Goal: Transaction & Acquisition: Purchase product/service

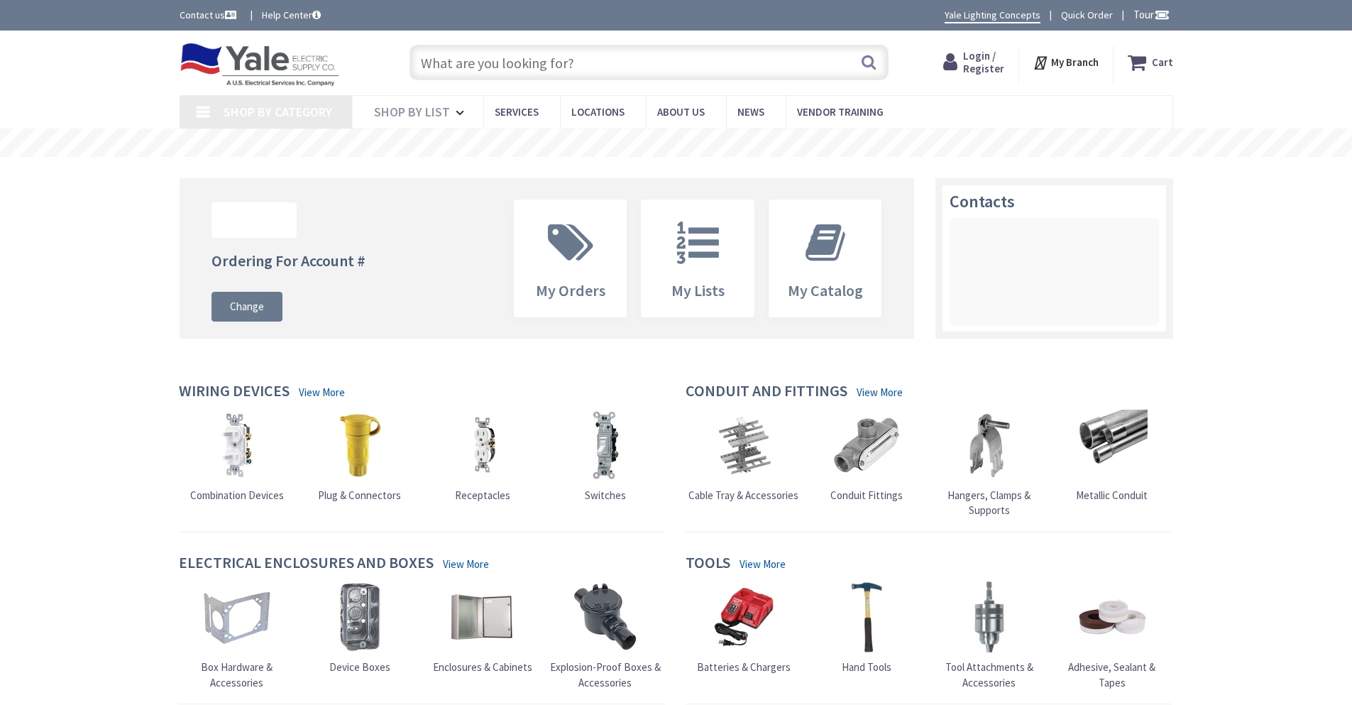
type input "[GEOGRAPHIC_DATA], [STREET_ADDRESS]"
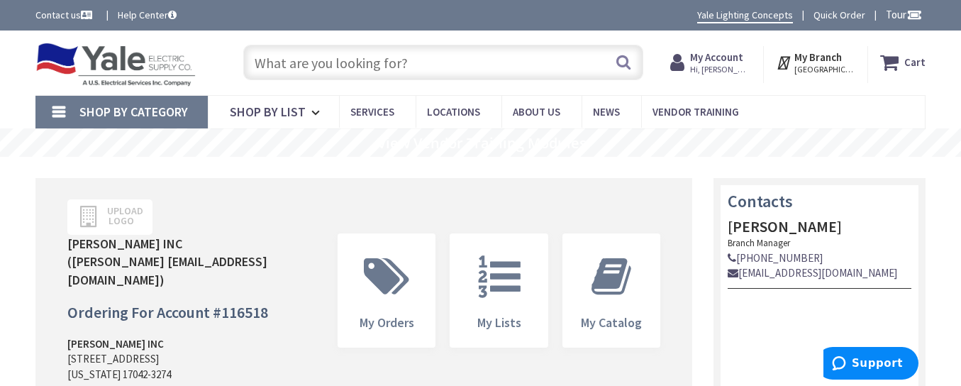
click at [409, 57] on input "text" at bounding box center [443, 62] width 400 height 35
paste input "66776"
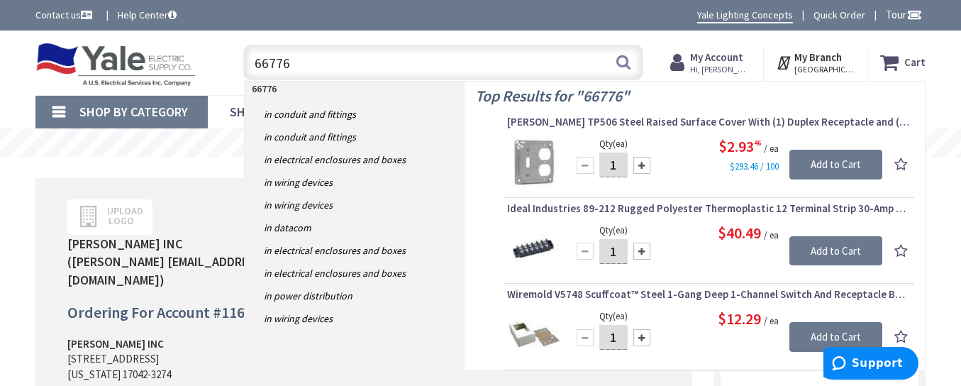
type input "66776"
click at [617, 168] on input "1" at bounding box center [614, 165] width 28 height 25
type input "7"
click at [841, 173] on input "Add to Cart" at bounding box center [836, 165] width 93 height 30
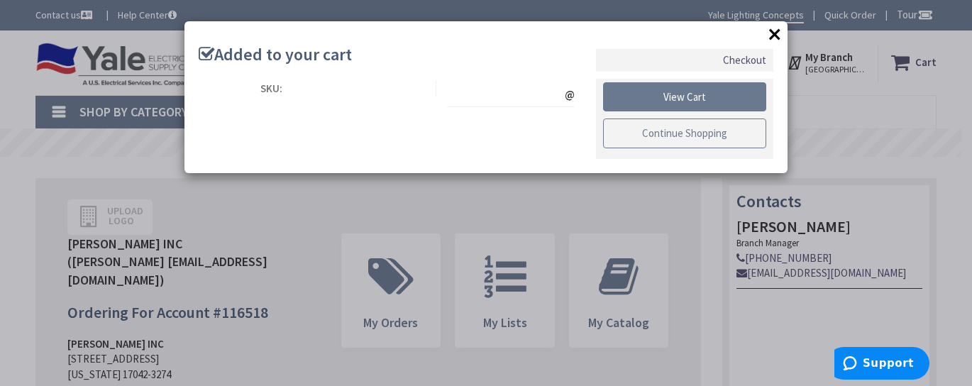
click at [723, 140] on link "Continue Shopping" at bounding box center [684, 133] width 163 height 30
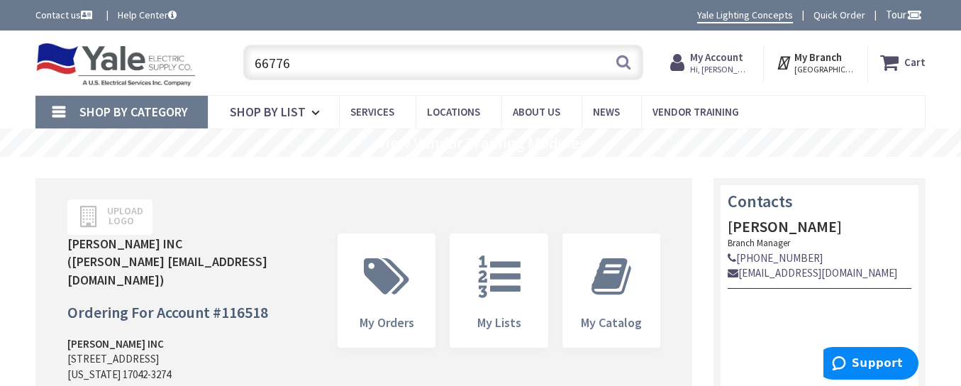
click at [399, 55] on input "66776" at bounding box center [443, 62] width 400 height 35
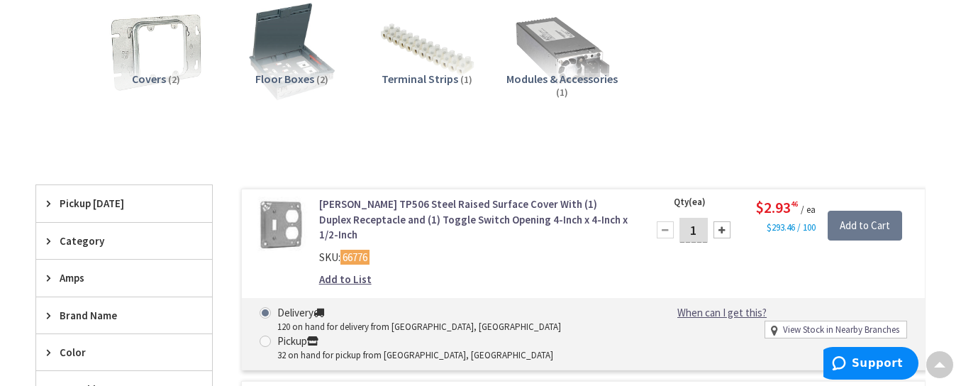
scroll to position [426, 0]
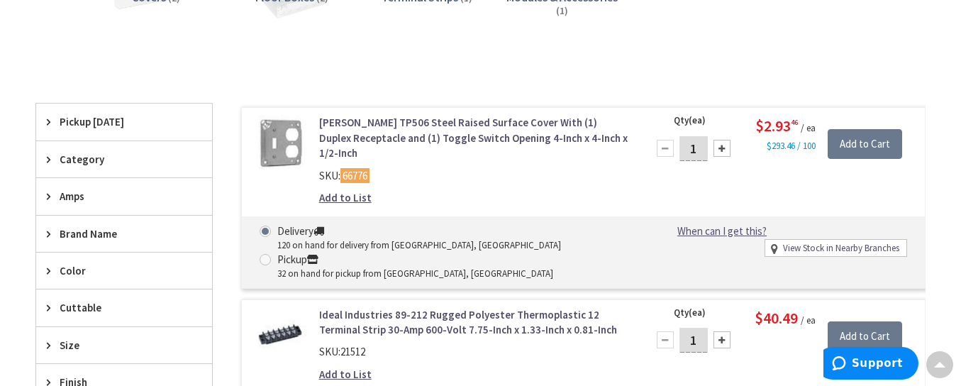
click at [694, 151] on input "1" at bounding box center [694, 148] width 28 height 25
type input "7"
click at [858, 145] on input "Add to Cart" at bounding box center [865, 144] width 74 height 30
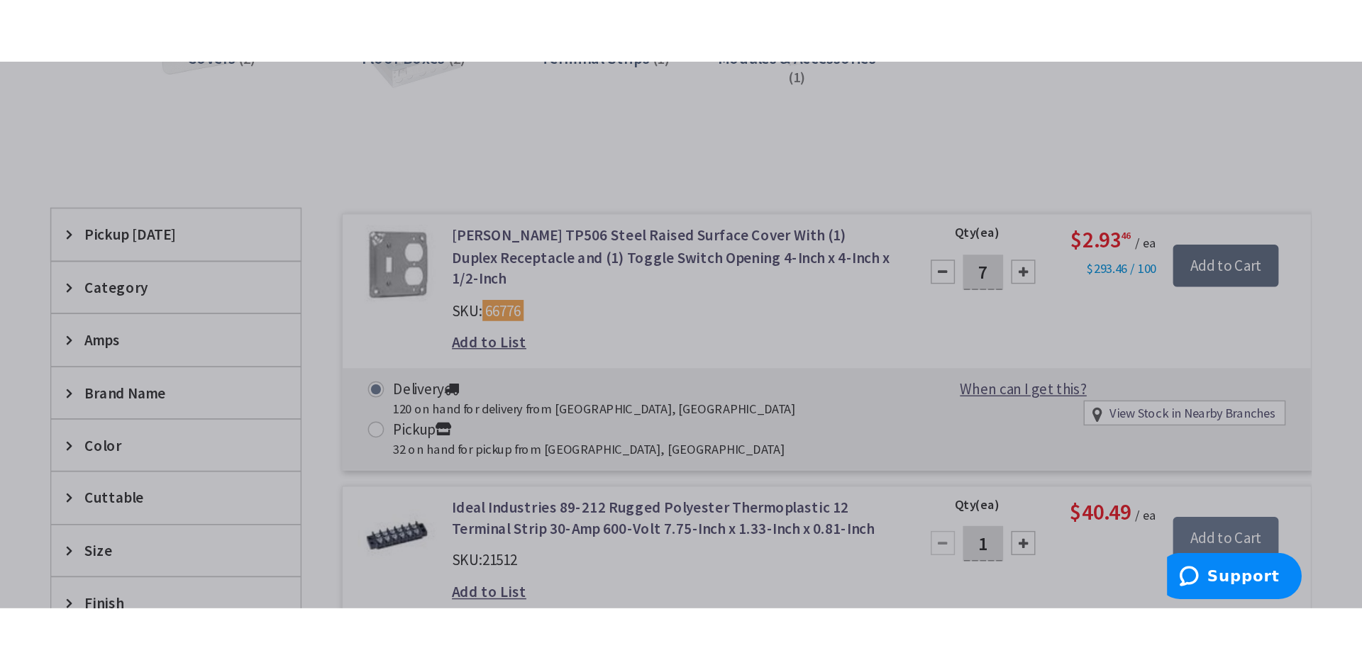
scroll to position [426, 0]
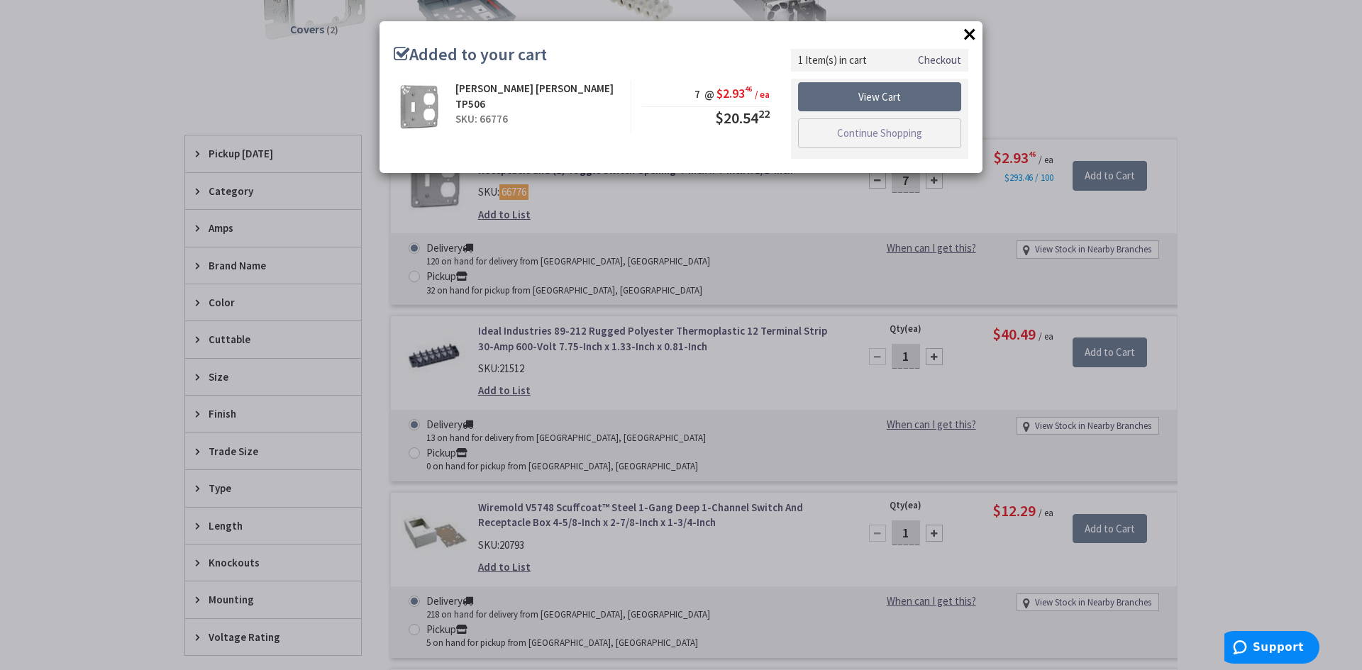
click at [898, 97] on link "View Cart" at bounding box center [879, 97] width 163 height 30
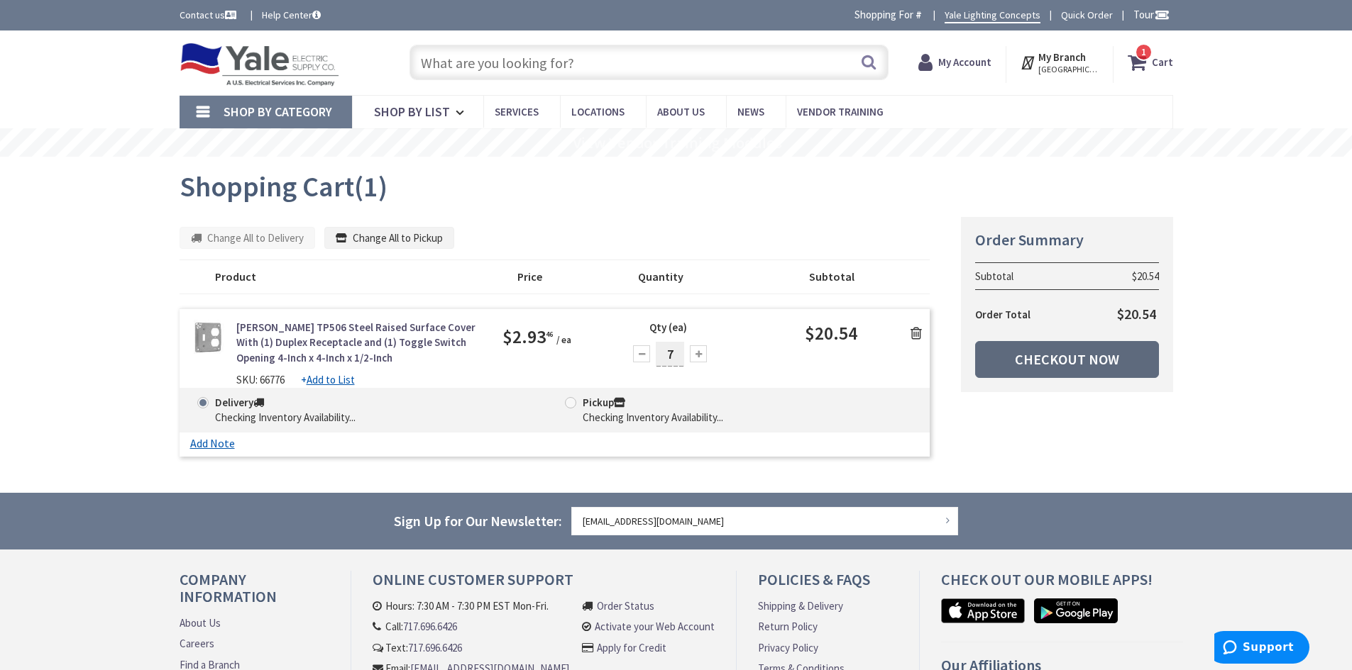
click at [1106, 365] on link "Checkout Now" at bounding box center [1067, 359] width 184 height 37
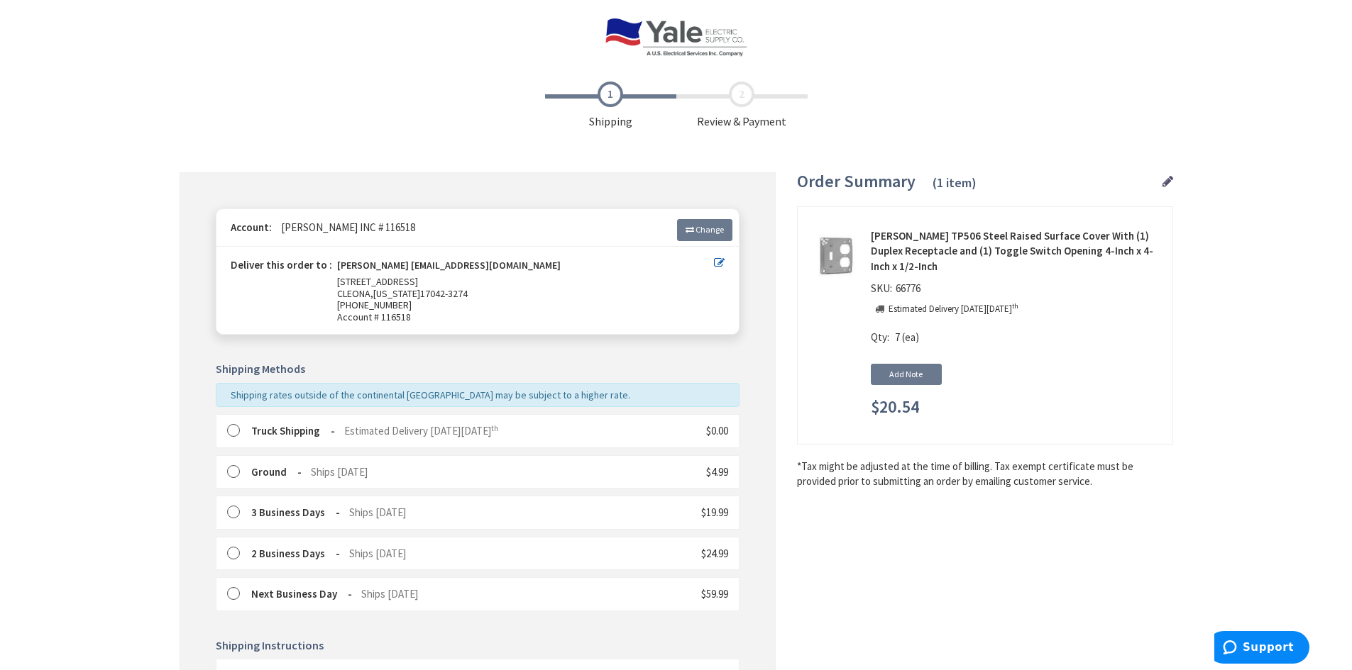
click at [269, 434] on RTM_truck "Truck Shipping" at bounding box center [293, 430] width 84 height 13
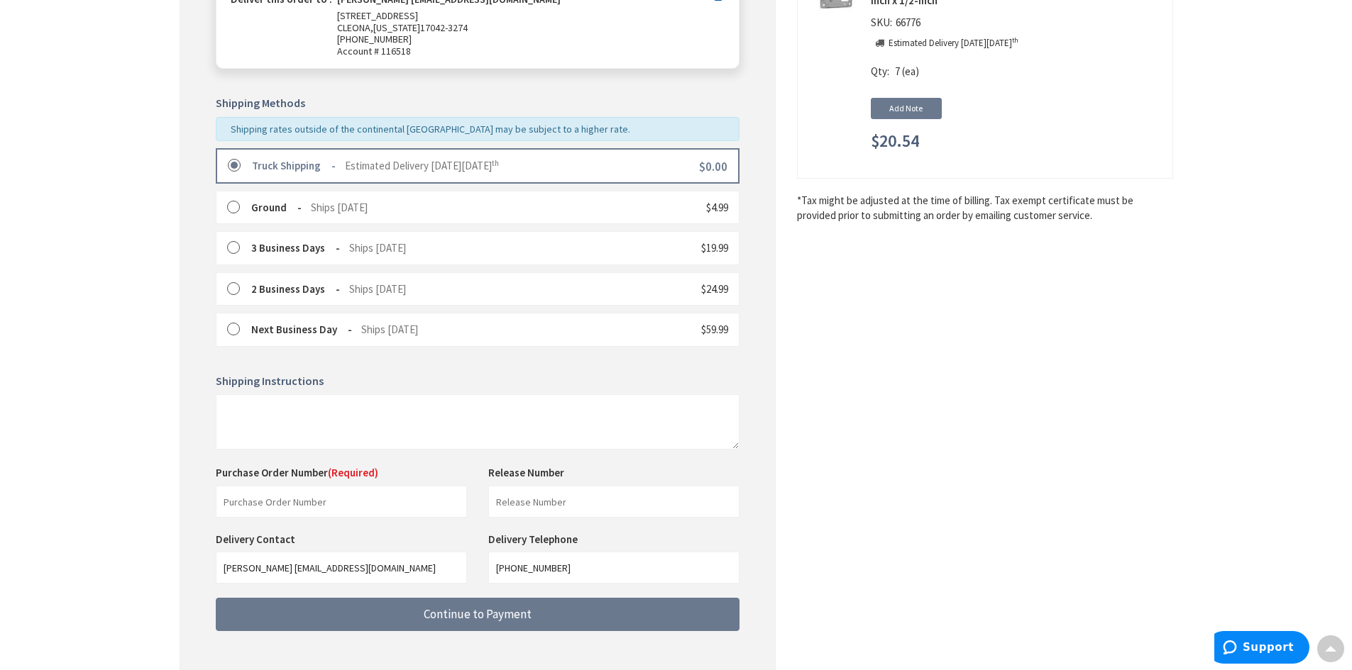
scroll to position [338, 0]
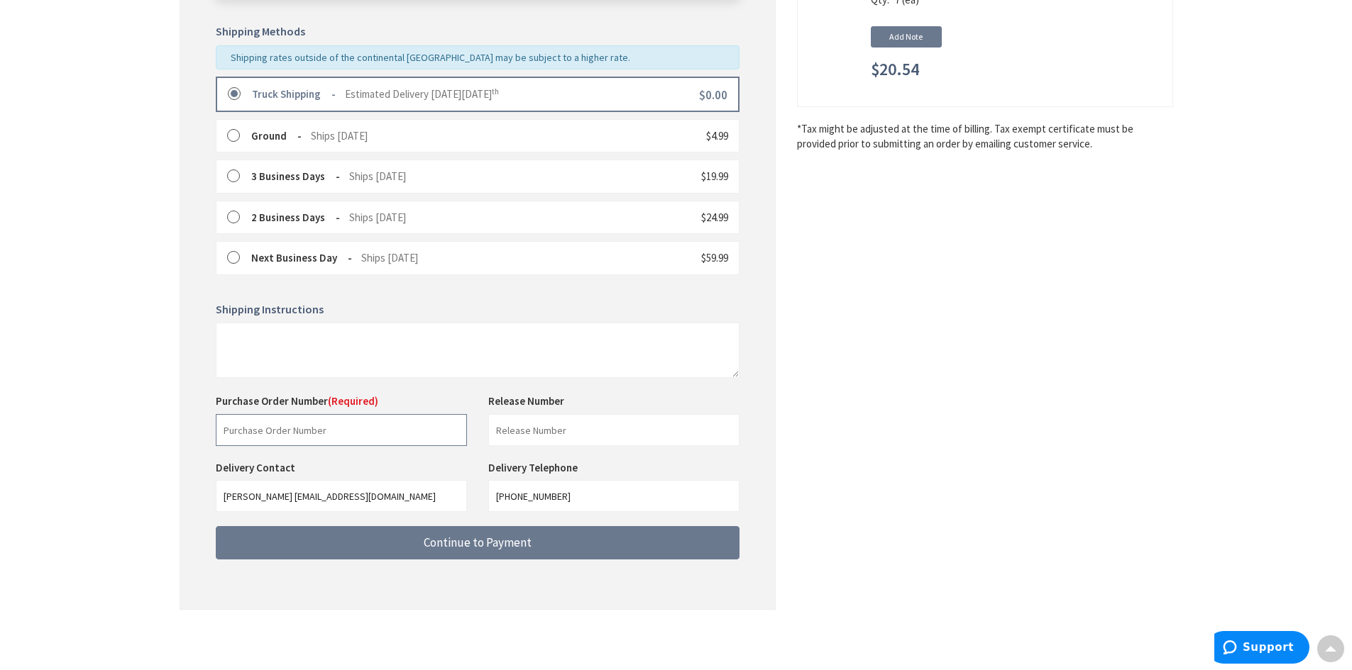
click at [350, 430] on input "text" at bounding box center [341, 430] width 251 height 32
paste input "224068818"
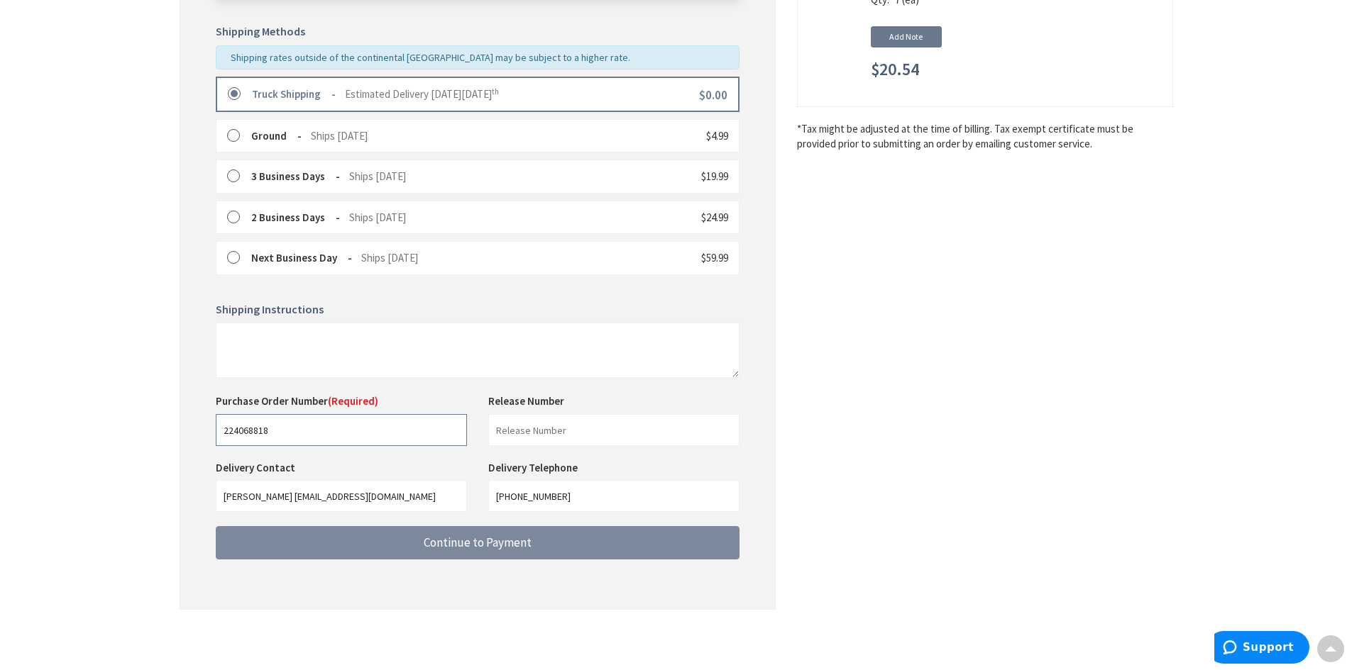
type input "224068818"
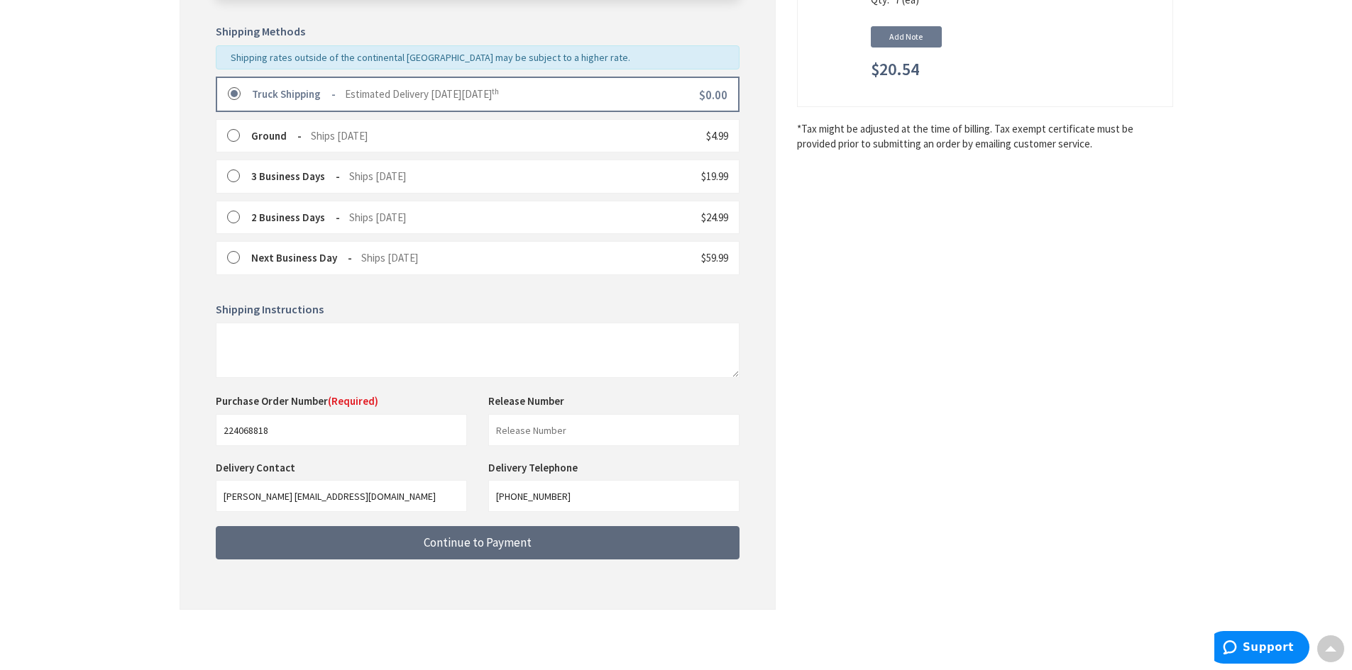
click at [460, 541] on span "Continue to Payment" at bounding box center [478, 543] width 108 height 16
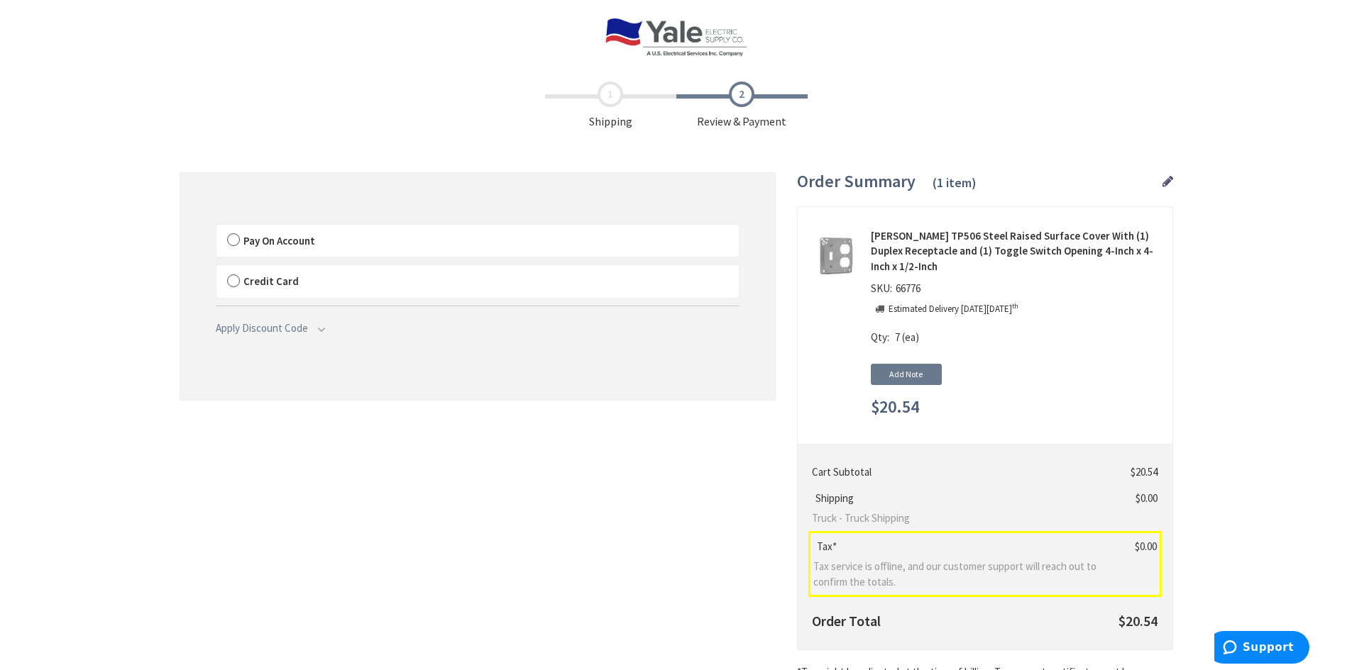
click at [263, 238] on span "Pay On Account" at bounding box center [279, 240] width 72 height 13
click at [216, 228] on input "Pay On Account" at bounding box center [216, 228] width 0 height 0
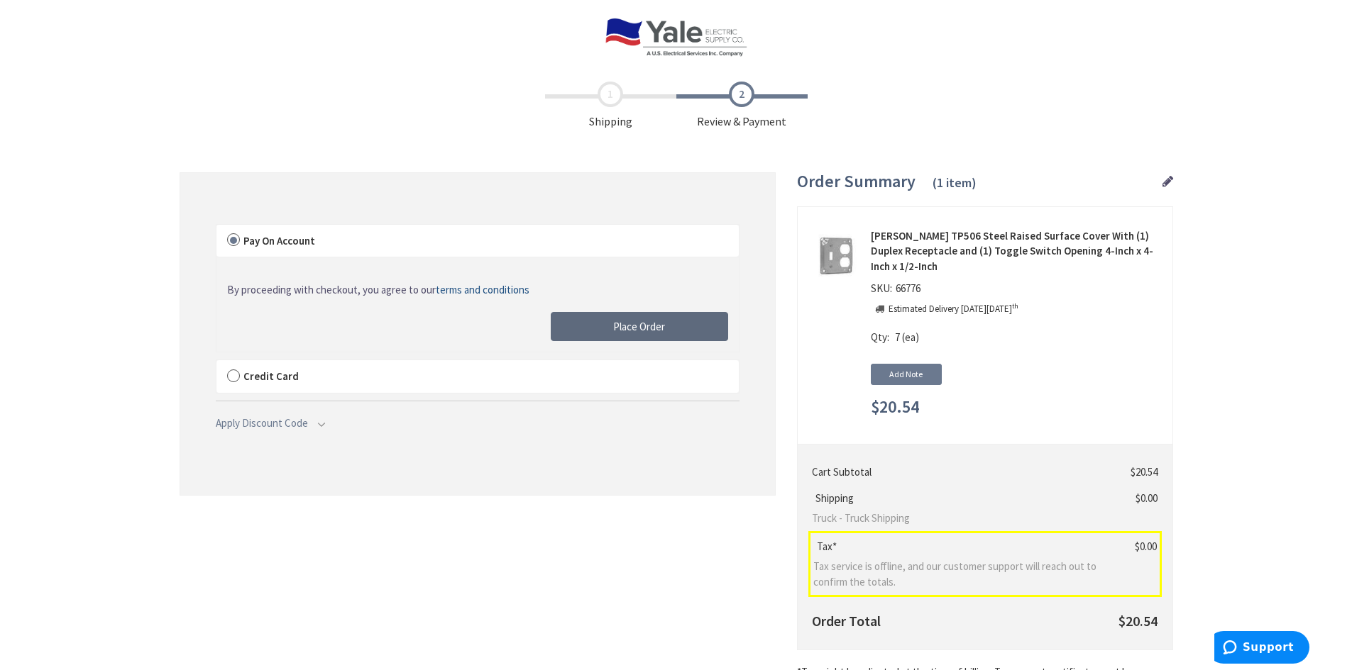
drag, startPoint x: 618, startPoint y: 328, endPoint x: 594, endPoint y: 341, distance: 27.3
click at [618, 328] on span "Place Order" at bounding box center [639, 326] width 52 height 13
